Goal: Task Accomplishment & Management: Manage account settings

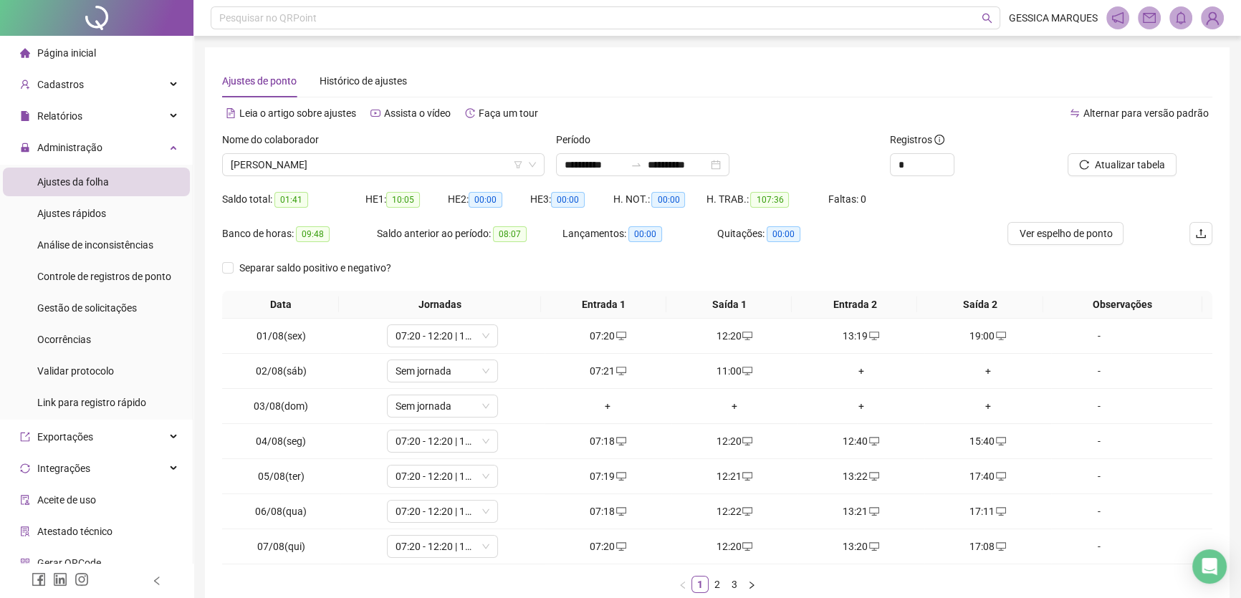
click at [74, 53] on span "Página inicial" at bounding box center [66, 52] width 59 height 11
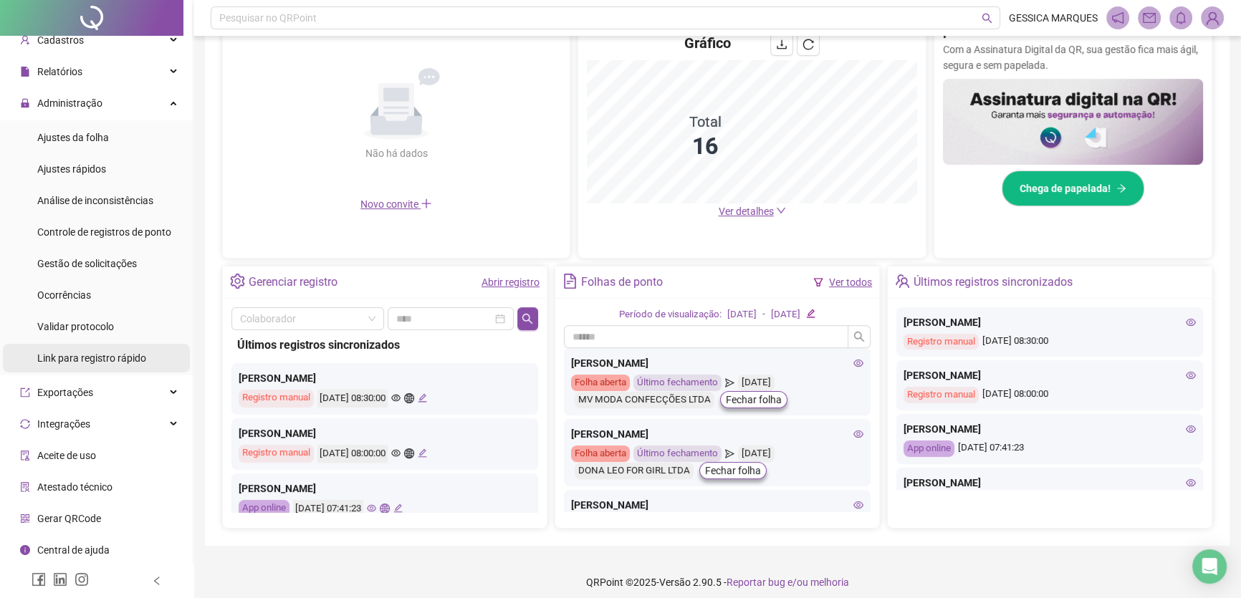
scroll to position [333, 0]
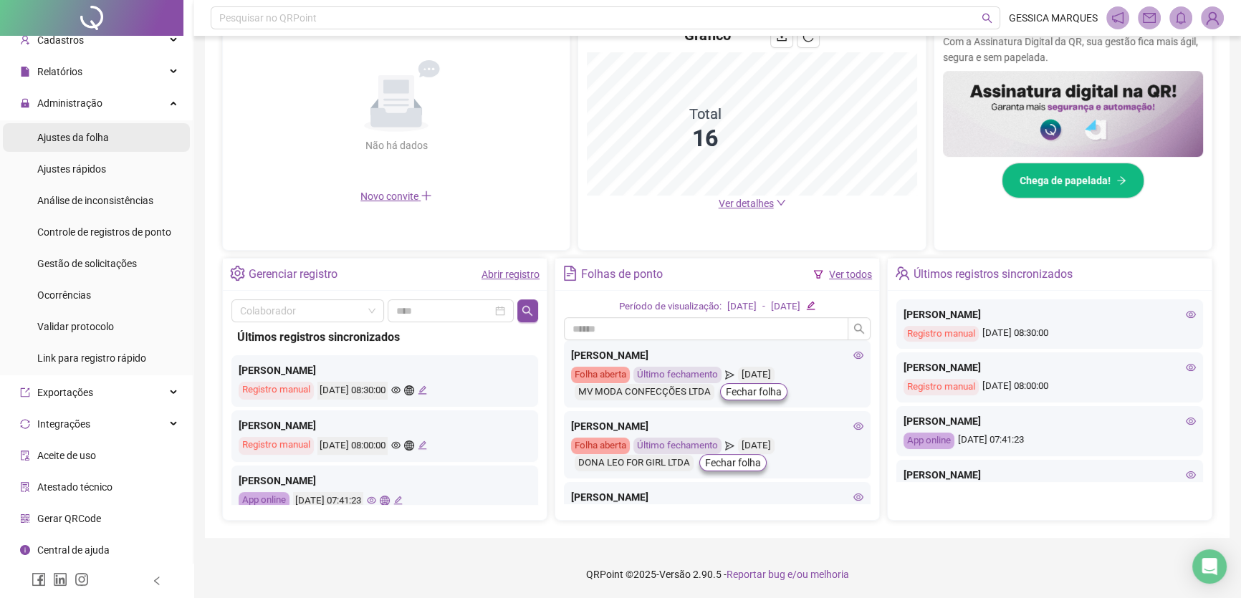
click at [75, 136] on span "Ajustes da folha" at bounding box center [73, 137] width 72 height 11
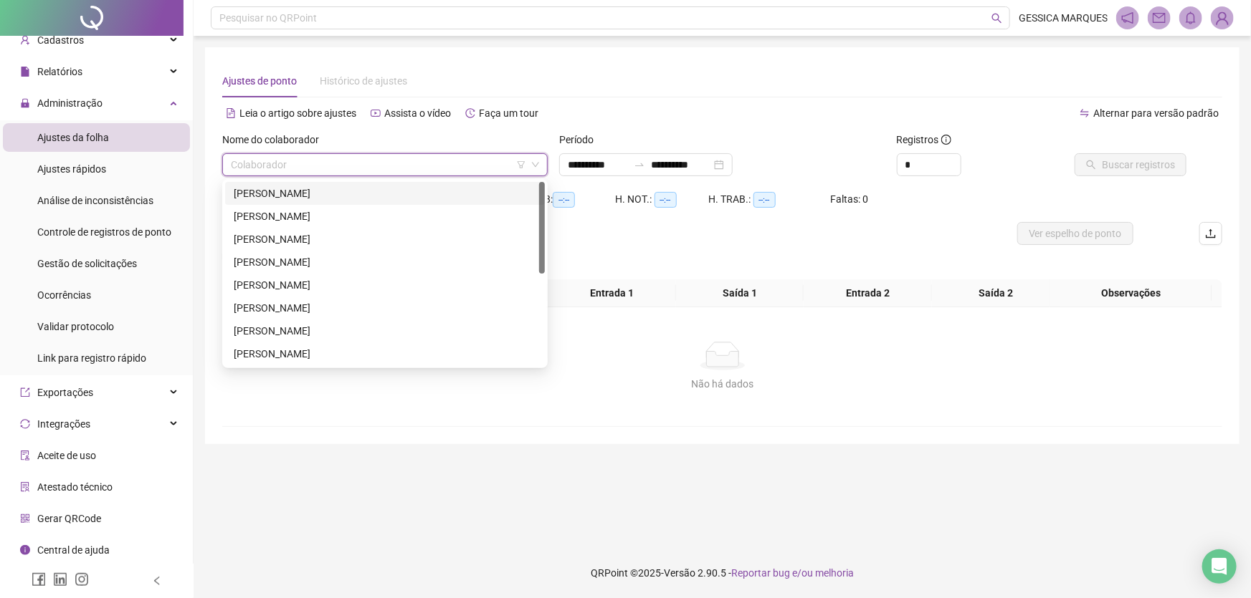
click at [298, 172] on input "search" at bounding box center [378, 165] width 295 height 22
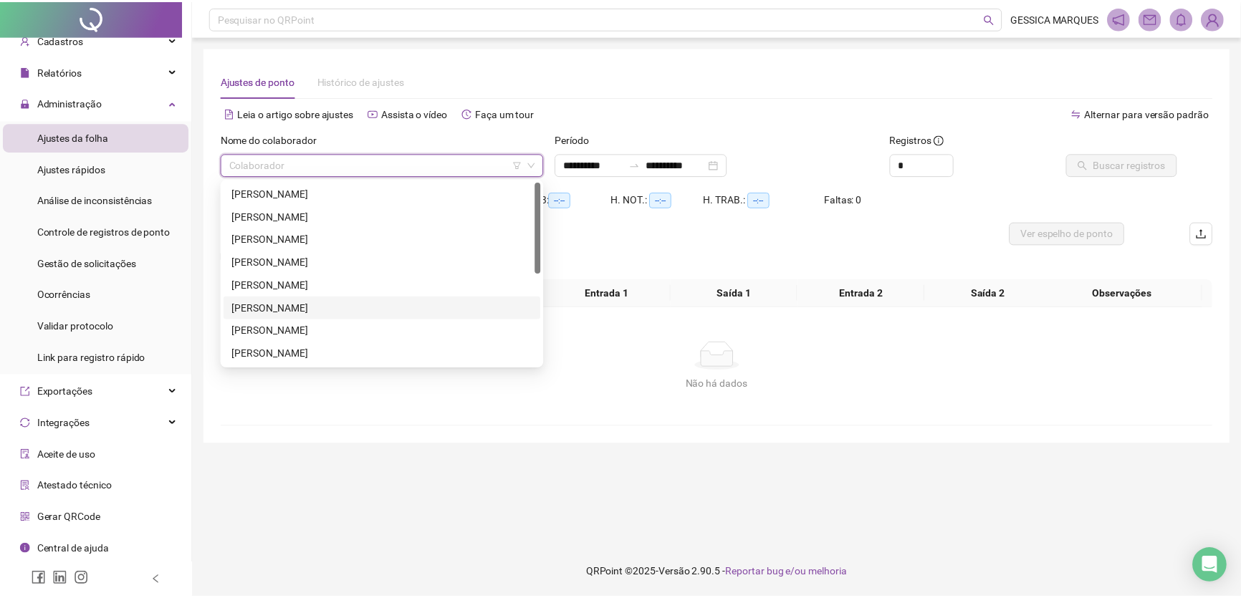
scroll to position [130, 0]
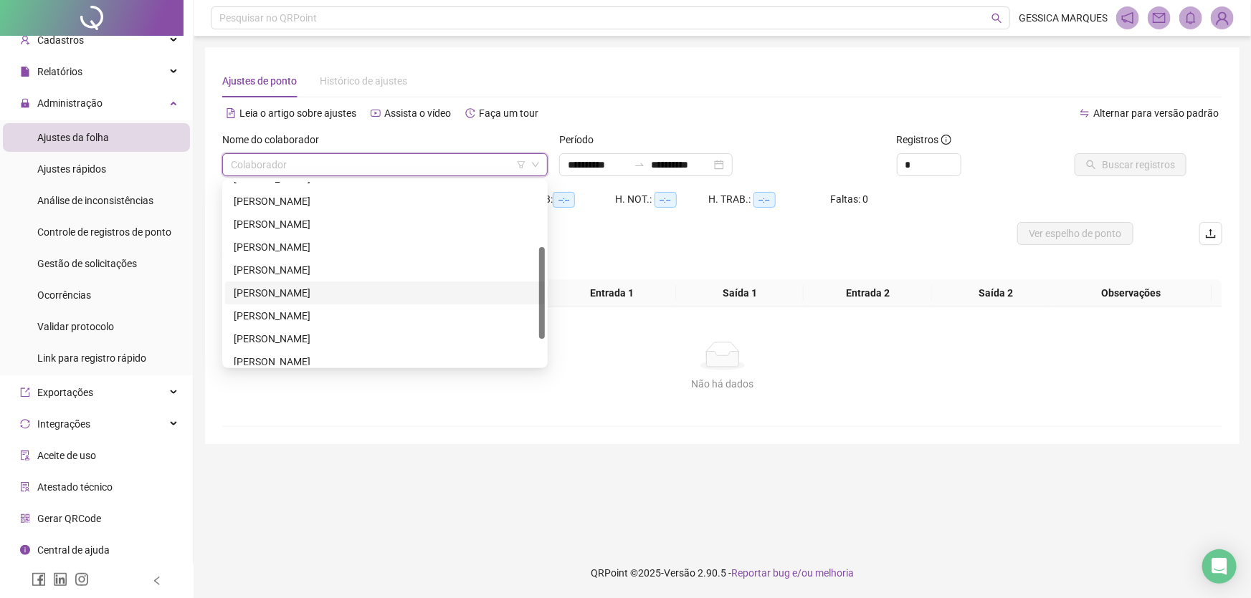
click at [293, 293] on div "[PERSON_NAME]" at bounding box center [385, 293] width 302 height 16
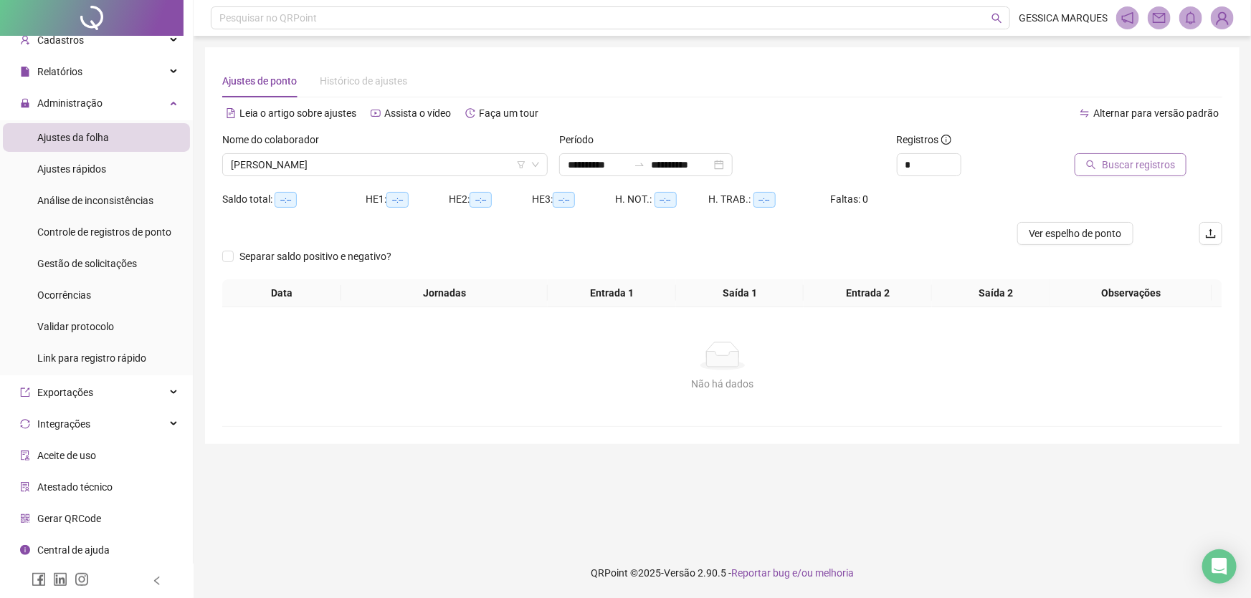
click at [1115, 171] on span "Buscar registros" at bounding box center [1138, 165] width 73 height 16
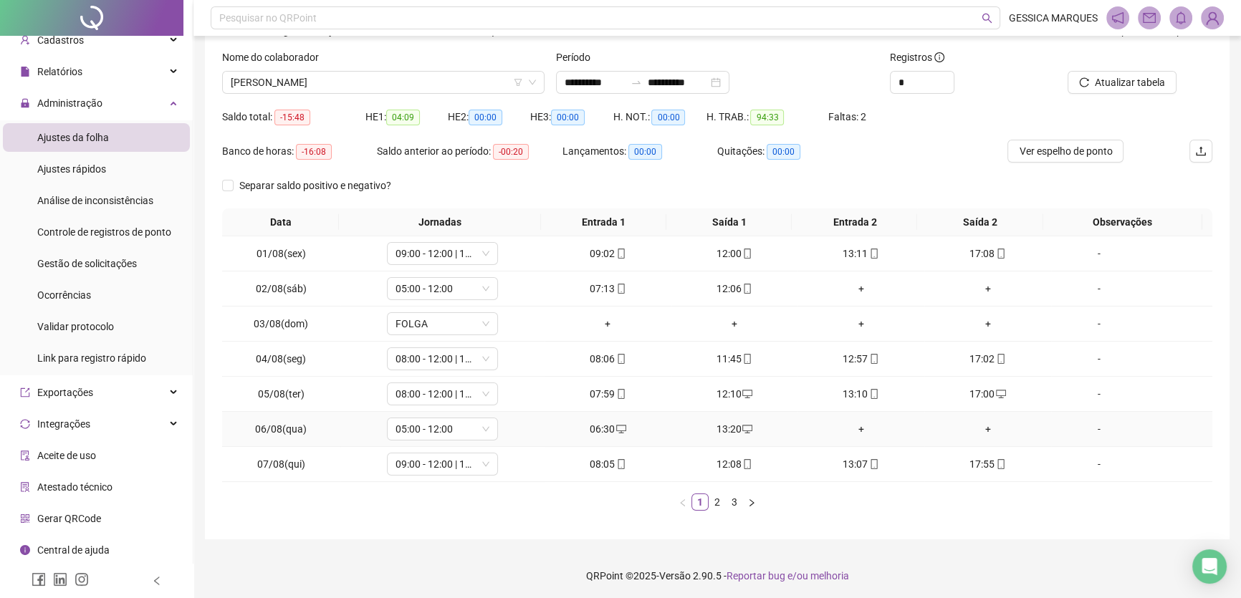
scroll to position [84, 0]
click at [734, 503] on link "3" at bounding box center [735, 501] width 16 height 16
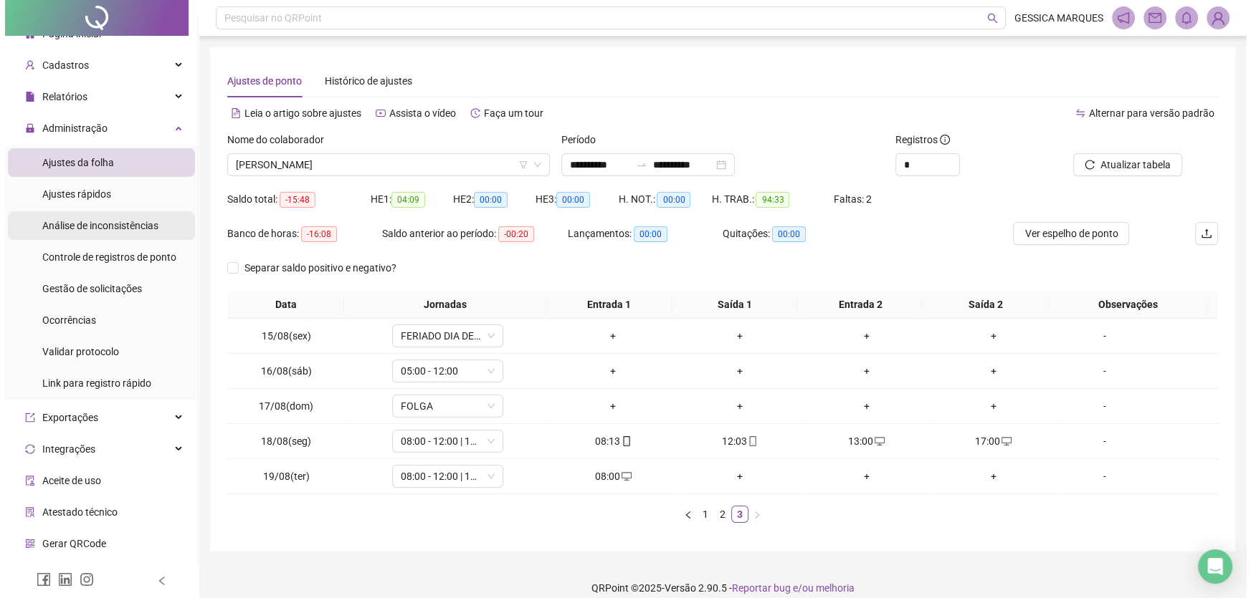
scroll to position [0, 0]
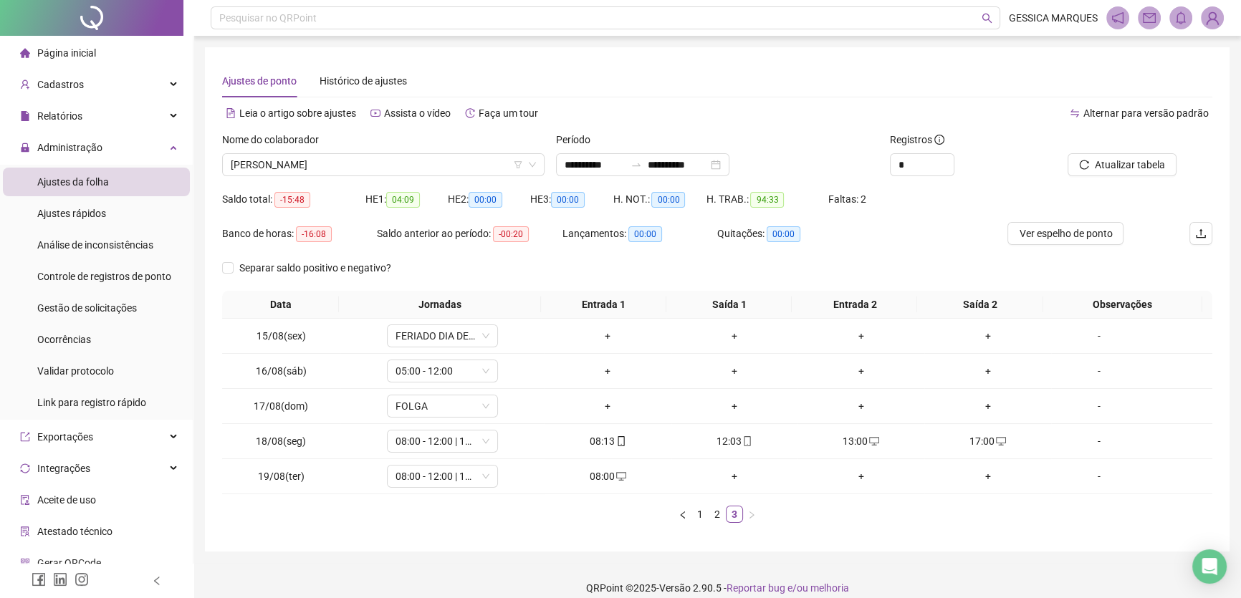
click at [69, 48] on span "Página inicial" at bounding box center [66, 52] width 59 height 11
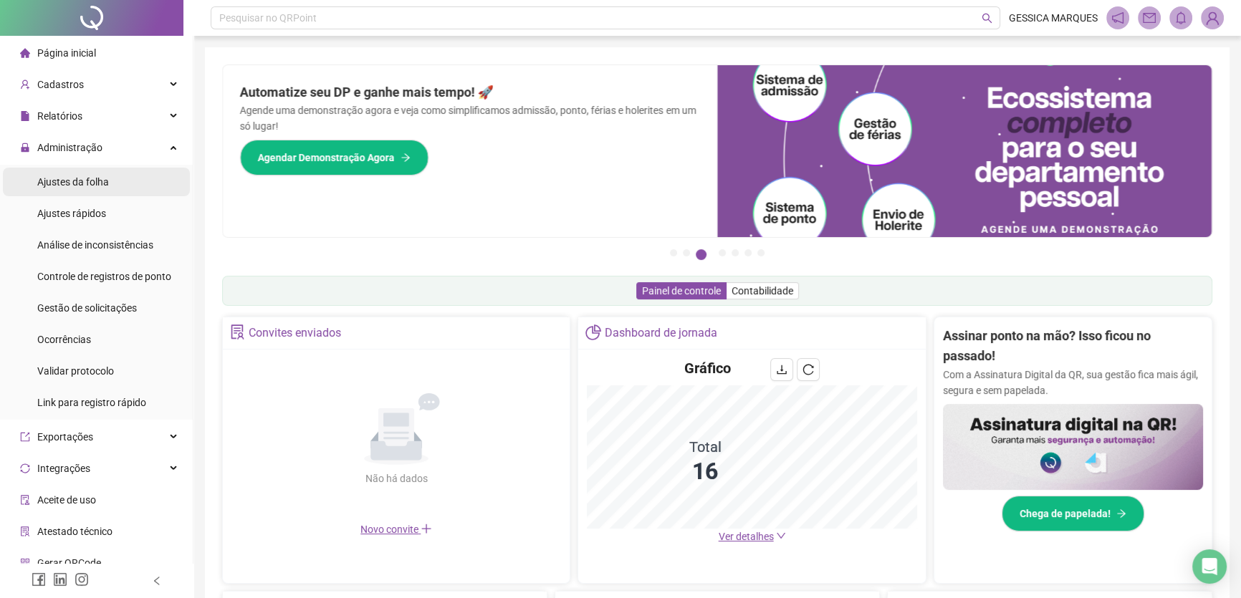
click at [77, 181] on span "Ajustes da folha" at bounding box center [73, 181] width 72 height 11
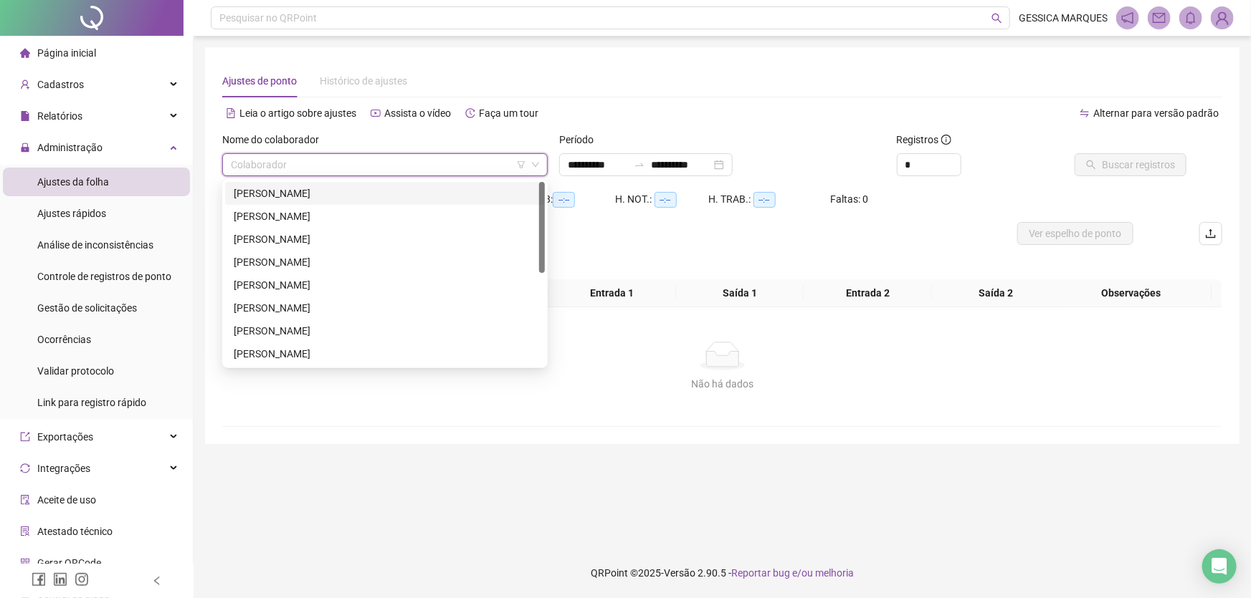
click at [337, 171] on input "search" at bounding box center [378, 165] width 295 height 22
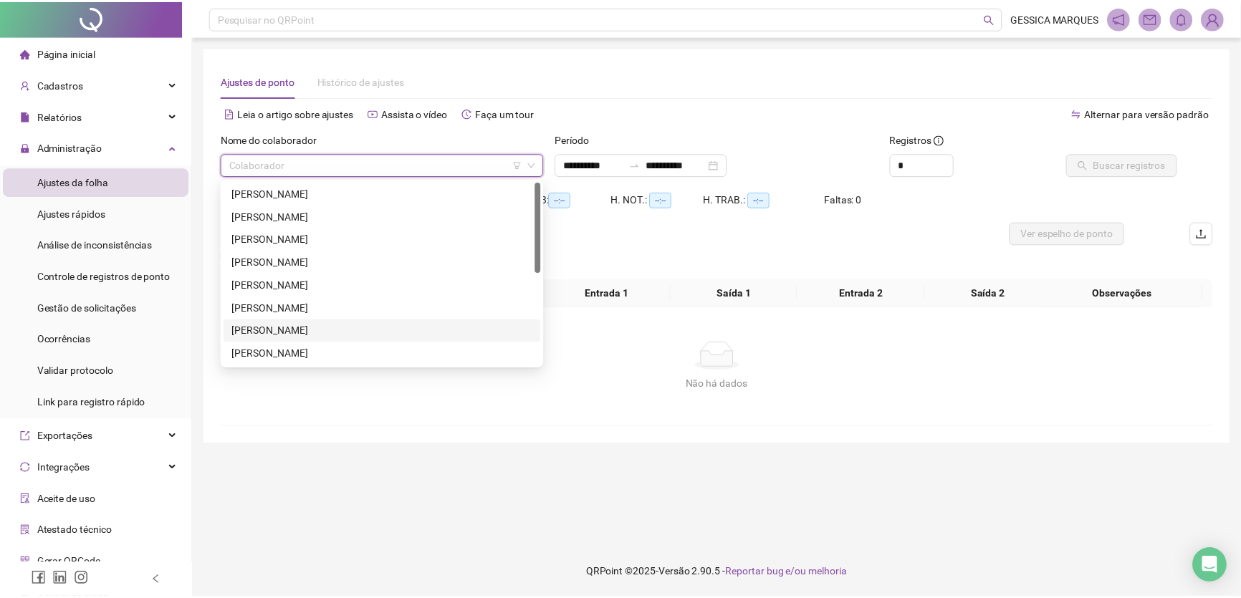
scroll to position [130, 0]
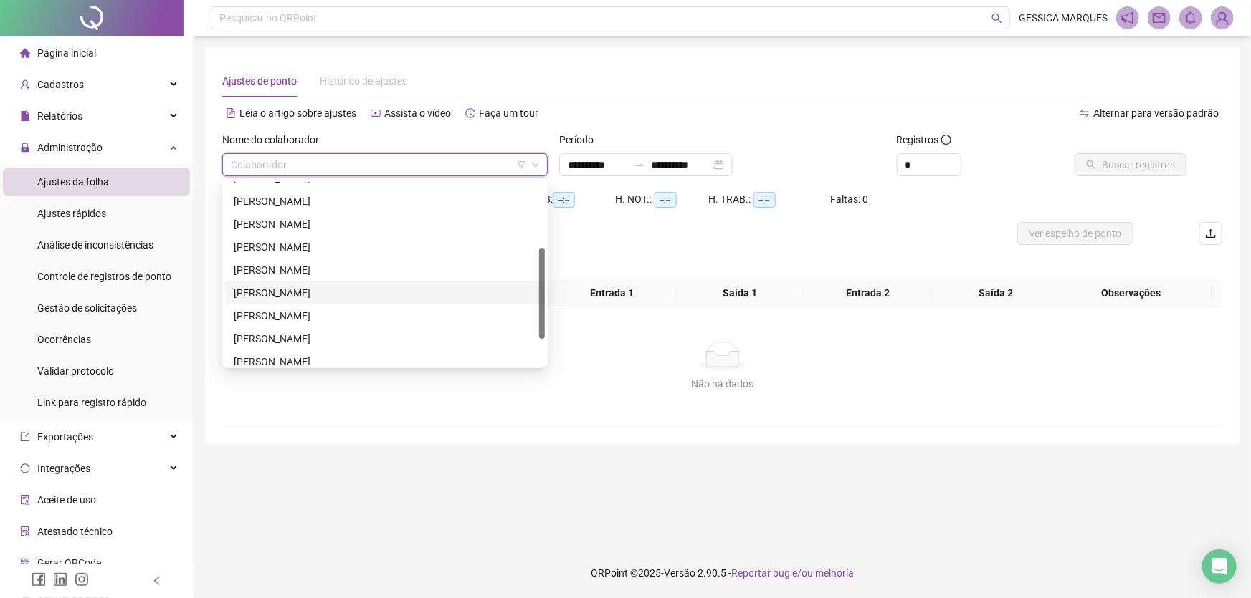
click at [331, 294] on div "[PERSON_NAME]" at bounding box center [385, 293] width 302 height 16
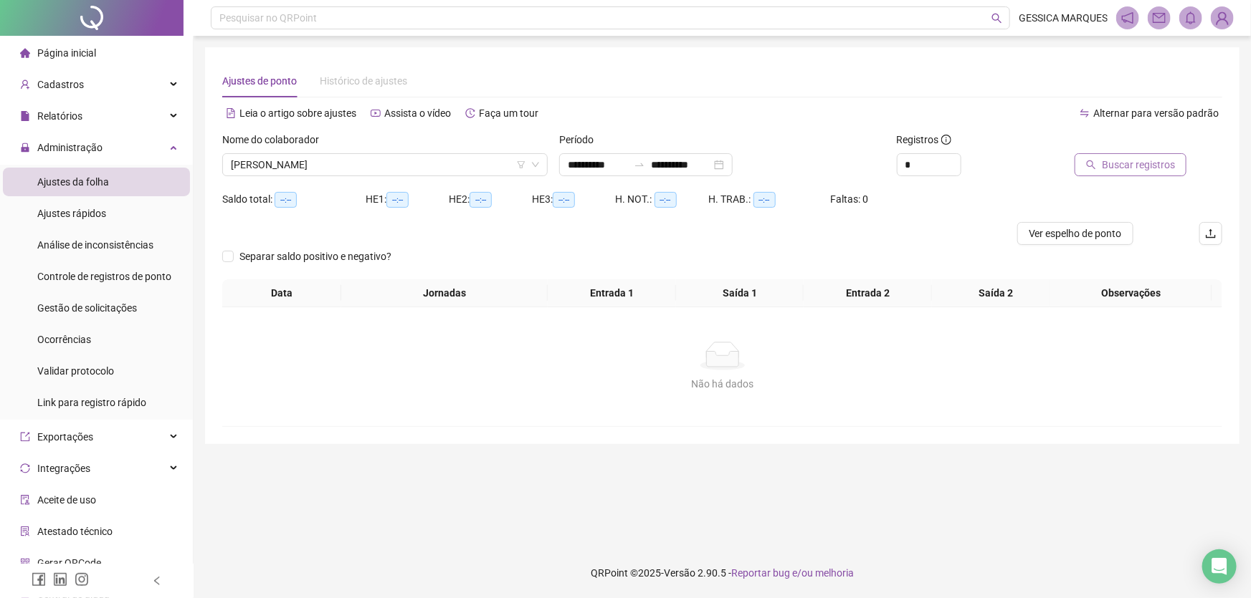
click at [1116, 168] on span "Buscar registros" at bounding box center [1138, 165] width 73 height 16
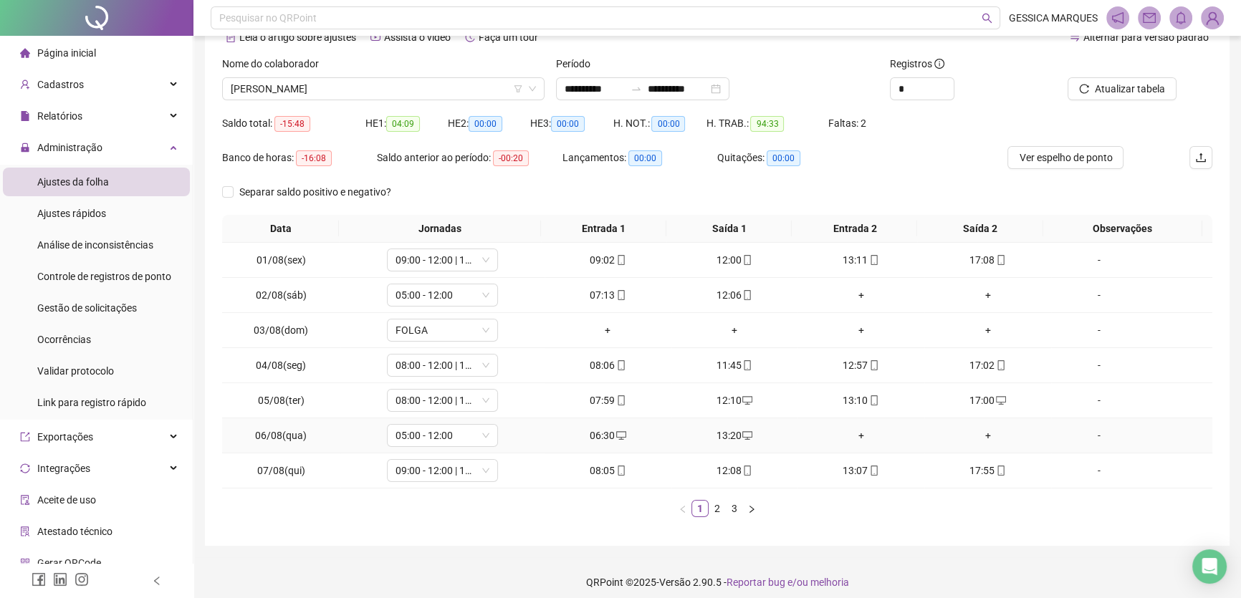
scroll to position [84, 0]
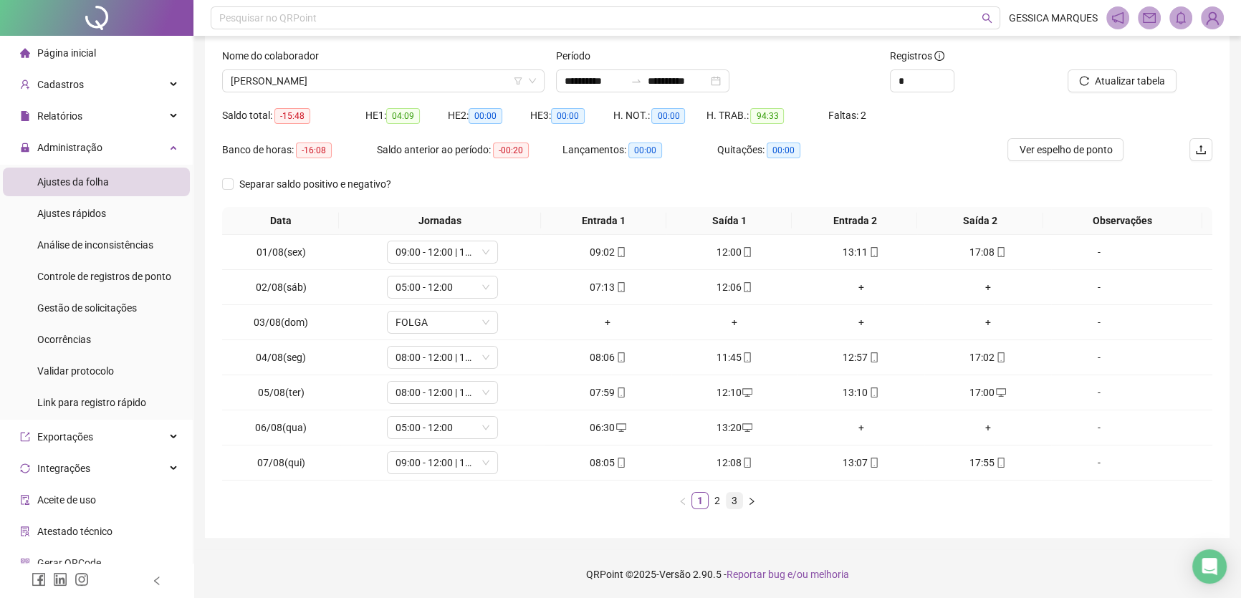
click at [737, 499] on link "3" at bounding box center [735, 501] width 16 height 16
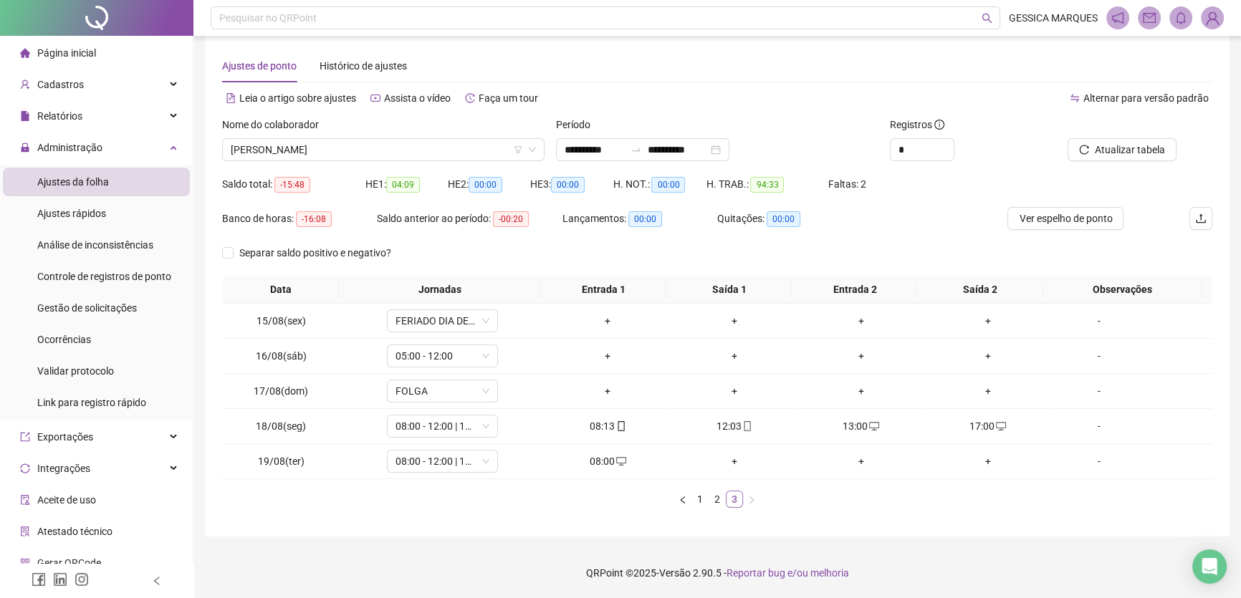
scroll to position [14, 0]
click at [482, 357] on icon "down" at bounding box center [486, 357] width 9 height 9
click at [1090, 354] on div "-" at bounding box center [1099, 357] width 85 height 16
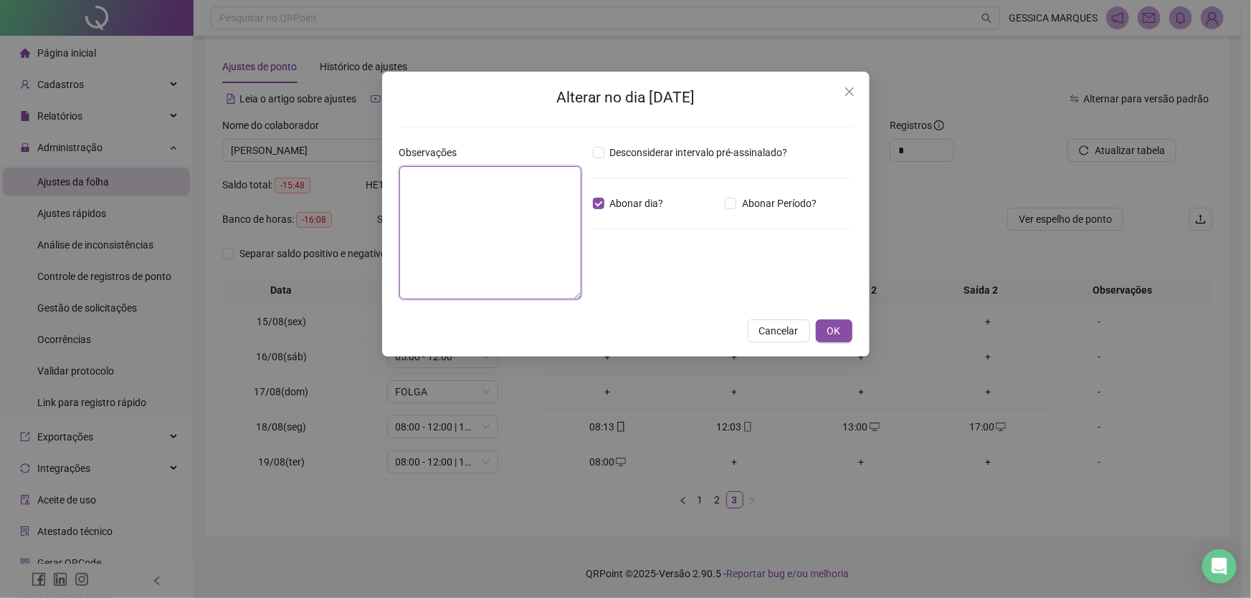
click at [477, 204] on textarea at bounding box center [490, 232] width 182 height 133
type textarea "******"
click at [839, 330] on span "OK" at bounding box center [834, 331] width 14 height 16
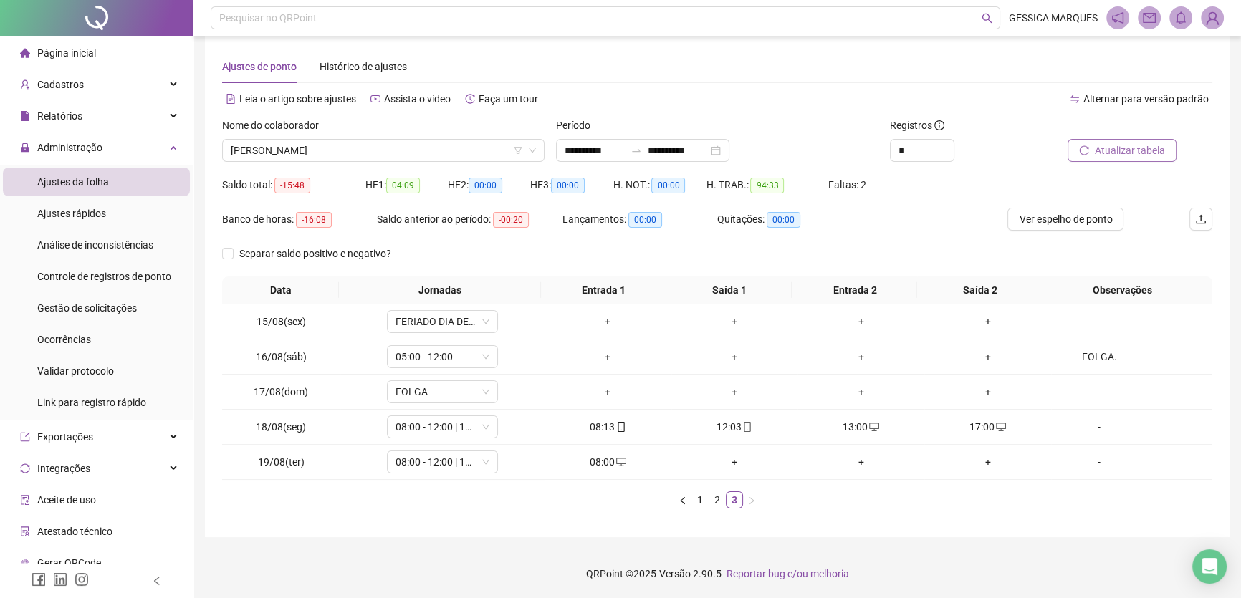
click at [1116, 141] on button "Atualizar tabela" at bounding box center [1122, 150] width 109 height 23
click at [65, 54] on span "Página inicial" at bounding box center [66, 52] width 59 height 11
